Goal: Book appointment/travel/reservation

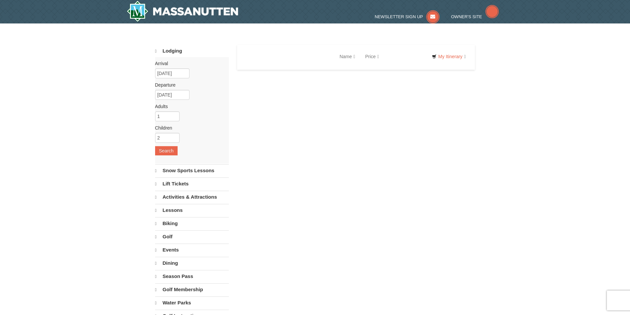
select select "9"
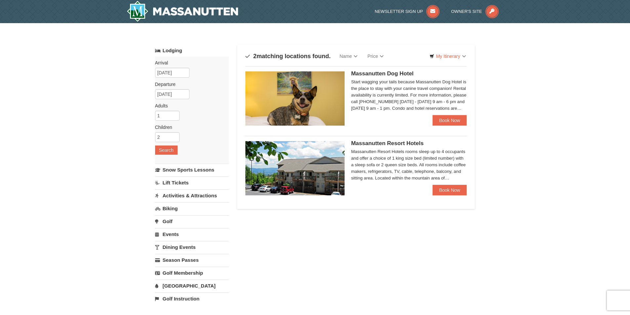
click at [180, 286] on link "[GEOGRAPHIC_DATA]" at bounding box center [192, 286] width 74 height 12
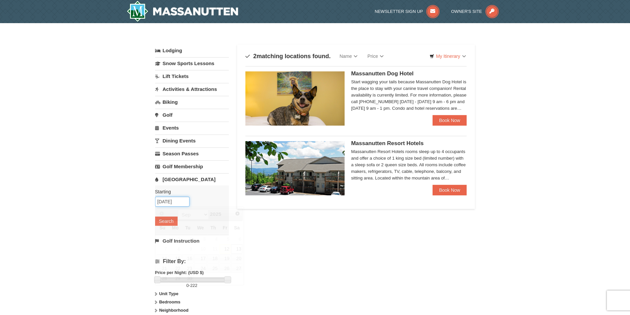
click at [169, 201] on input "09/13/2025" at bounding box center [172, 202] width 34 height 10
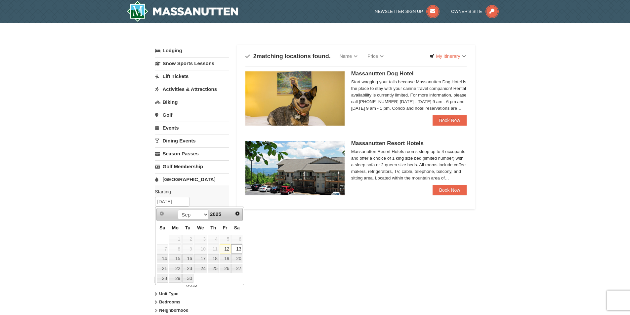
click at [240, 248] on link "13" at bounding box center [236, 248] width 11 height 9
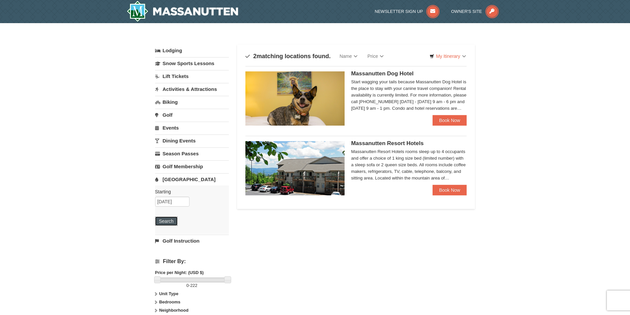
click at [167, 221] on button "Search" at bounding box center [166, 220] width 22 height 9
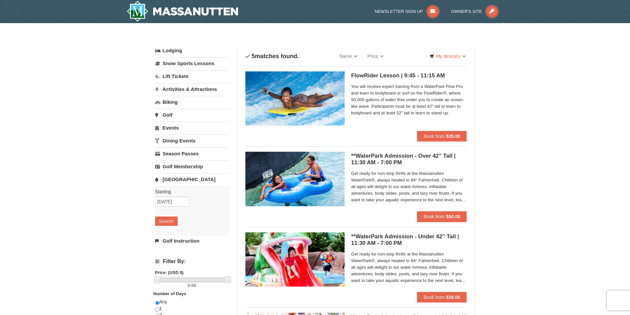
click at [173, 50] on link "Lodging" at bounding box center [192, 51] width 74 height 12
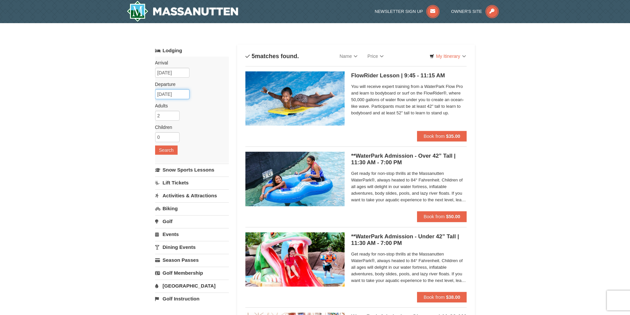
click at [170, 92] on input "09/15/2025" at bounding box center [172, 94] width 34 height 10
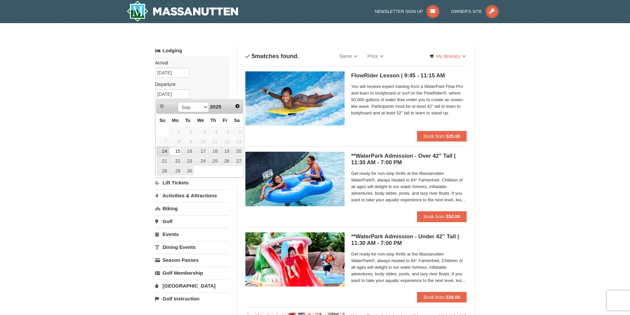
click at [162, 152] on link "14" at bounding box center [163, 151] width 12 height 9
type input "[DATE]"
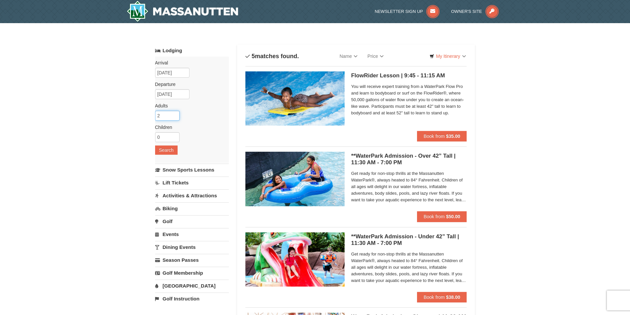
click at [165, 116] on input "2" at bounding box center [167, 116] width 24 height 10
type input "1"
click at [175, 117] on input "1" at bounding box center [167, 116] width 24 height 10
click at [166, 136] on input "0" at bounding box center [167, 137] width 24 height 10
click at [174, 135] on input "1" at bounding box center [167, 137] width 24 height 10
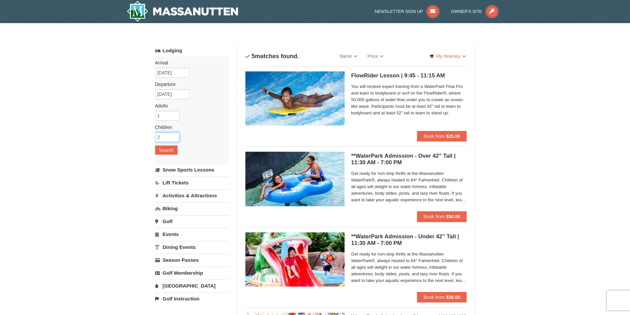
type input "2"
click at [174, 134] on input "2" at bounding box center [167, 137] width 24 height 10
click at [172, 148] on button "Search" at bounding box center [166, 149] width 22 height 9
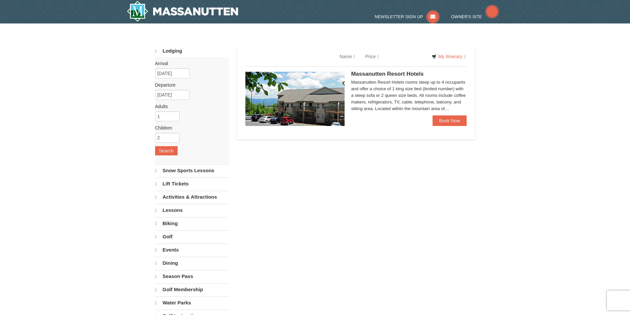
select select "9"
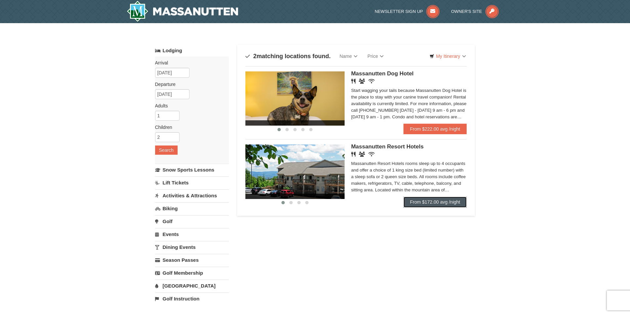
click at [422, 204] on link "From $172.00 avg /night" at bounding box center [434, 202] width 63 height 11
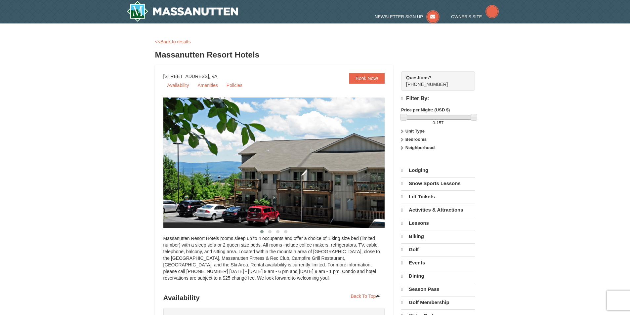
select select "9"
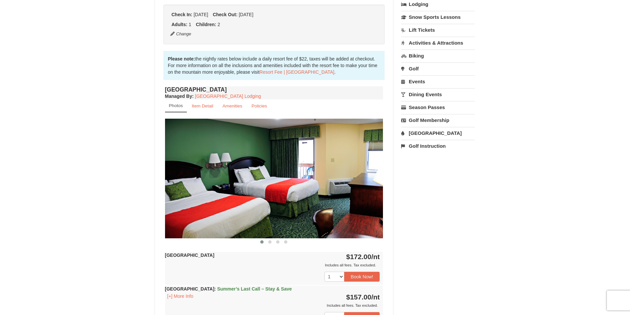
scroll to position [198, 0]
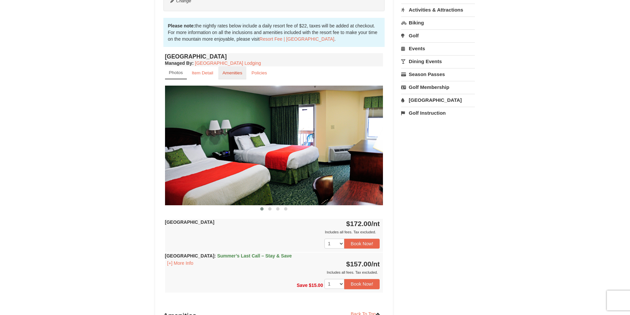
click at [229, 74] on small "Amenities" at bounding box center [232, 72] width 20 height 5
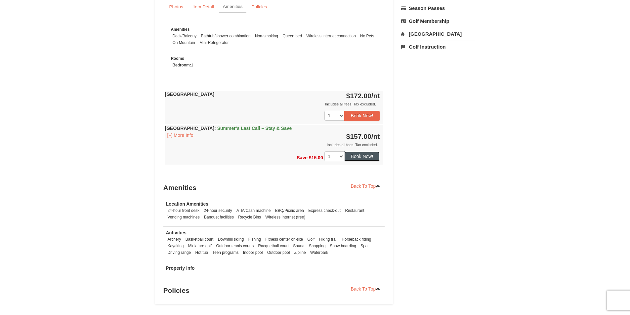
click at [366, 156] on button "Book Now!" at bounding box center [362, 156] width 36 height 10
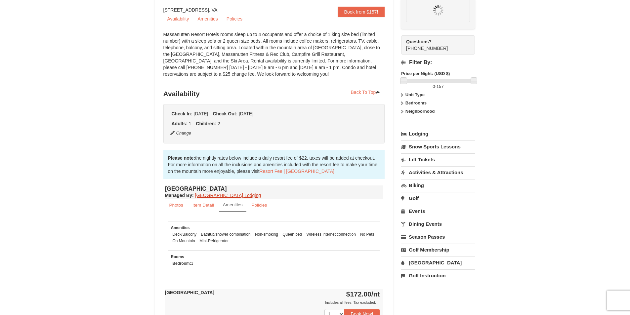
scroll to position [64, 0]
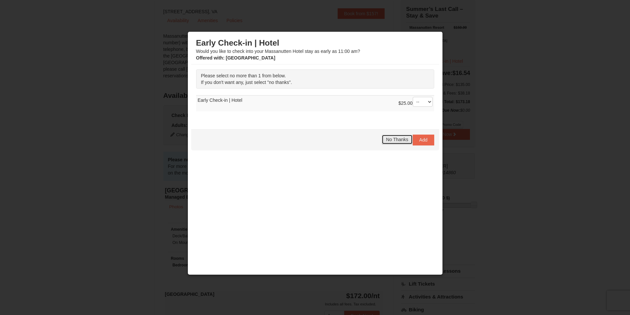
click at [397, 141] on span "No Thanks" at bounding box center [397, 139] width 22 height 5
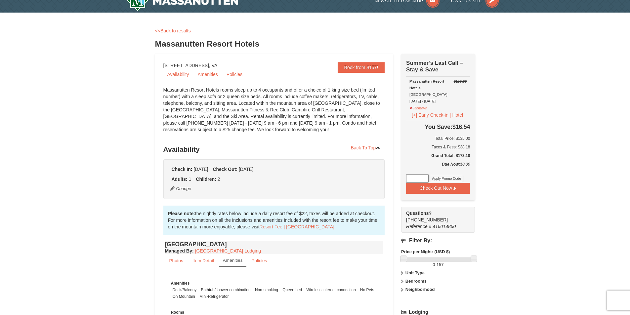
scroll to position [0, 0]
